Goal: Task Accomplishment & Management: Use online tool/utility

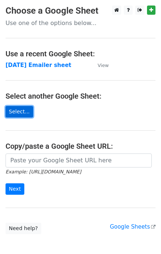
drag, startPoint x: 13, startPoint y: 111, endPoint x: 18, endPoint y: 142, distance: 32.1
click at [13, 111] on link "Select..." at bounding box center [20, 111] width 28 height 11
click at [19, 110] on link "Select..." at bounding box center [20, 111] width 28 height 11
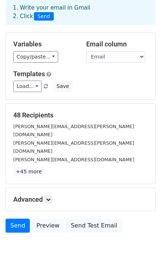
scroll to position [24, 0]
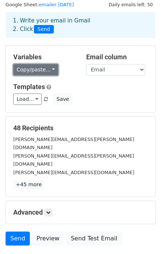
click at [47, 68] on link "Copy/paste..." at bounding box center [35, 69] width 45 height 11
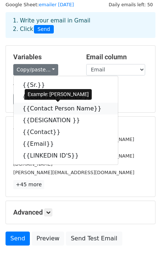
click at [43, 111] on link "{{Contact Person Name}}" at bounding box center [66, 109] width 104 height 12
